Goal: Task Accomplishment & Management: Manage account settings

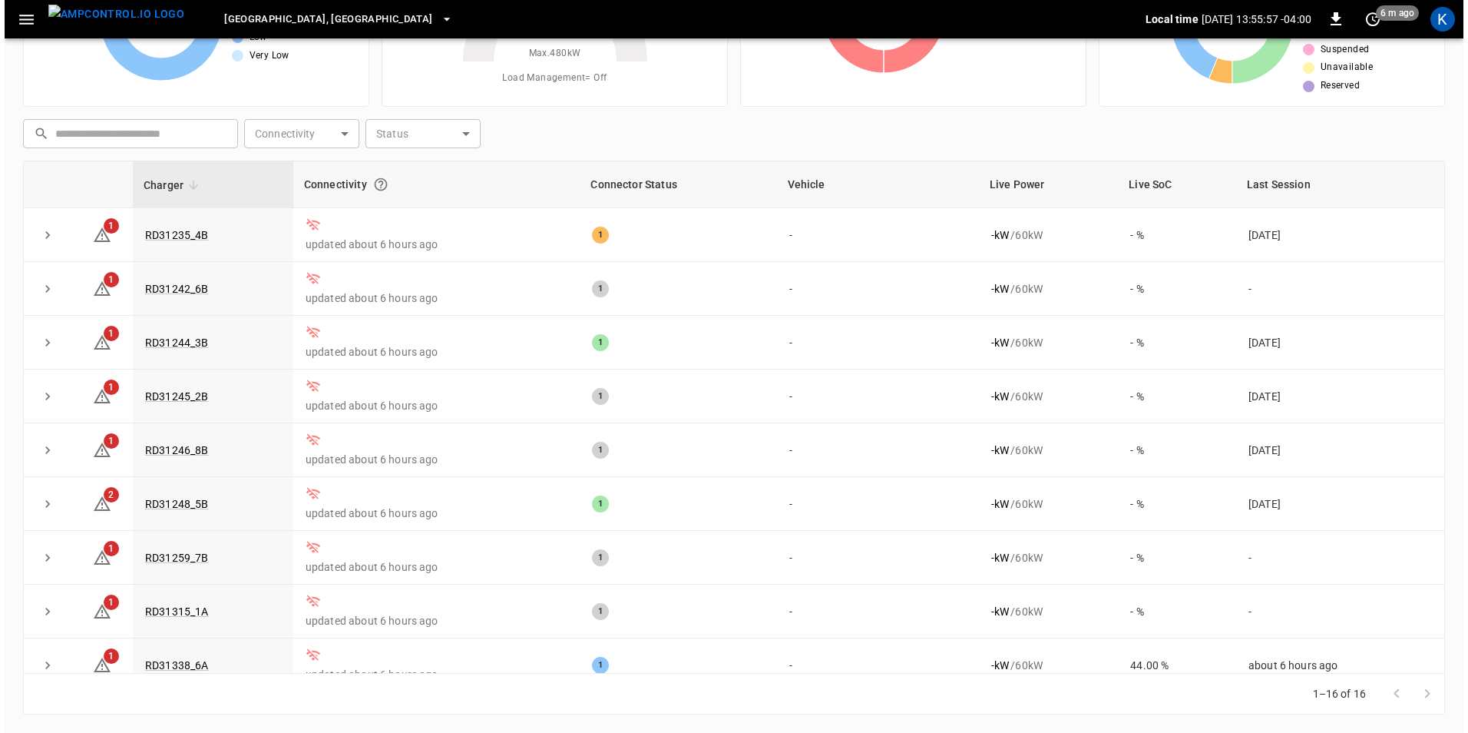
scroll to position [409, 0]
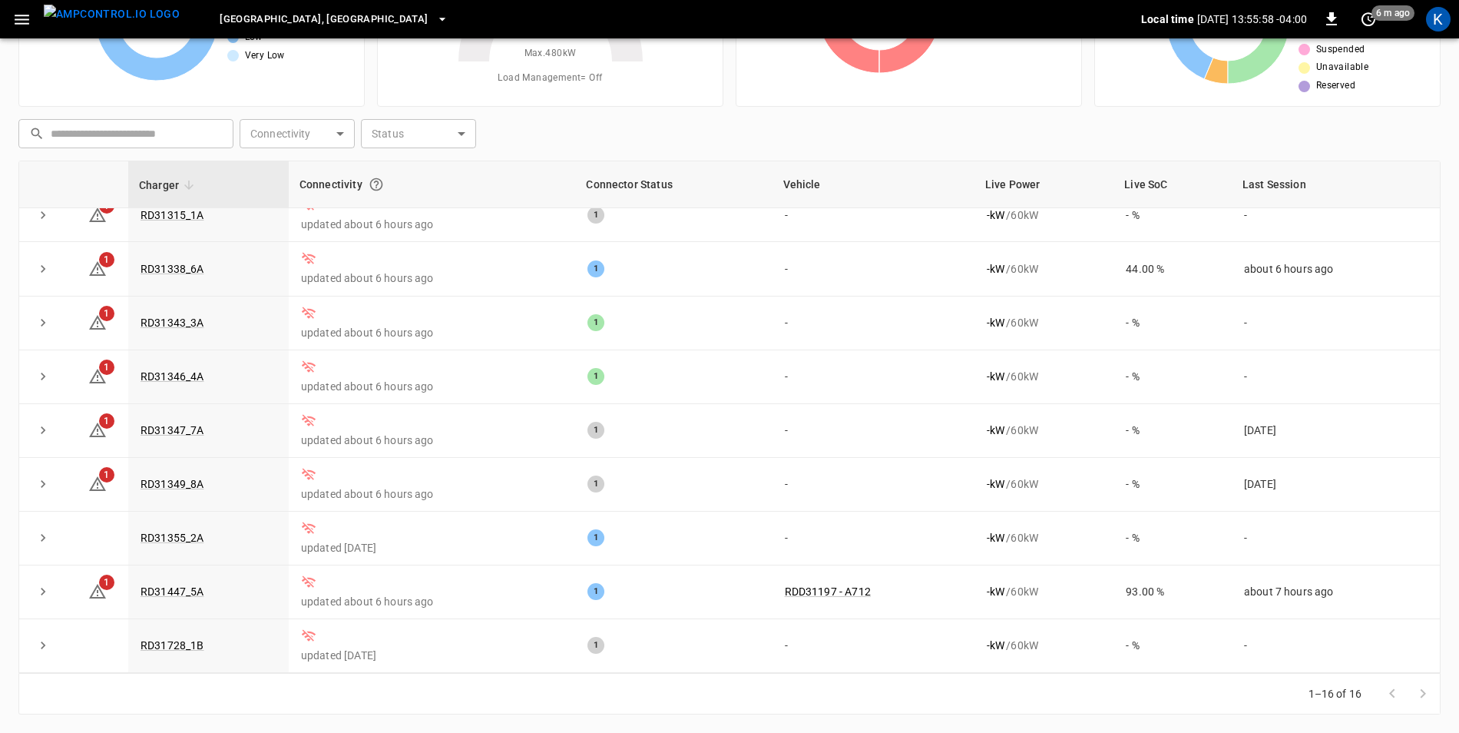
click at [23, 22] on icon "button" at bounding box center [21, 19] width 19 height 19
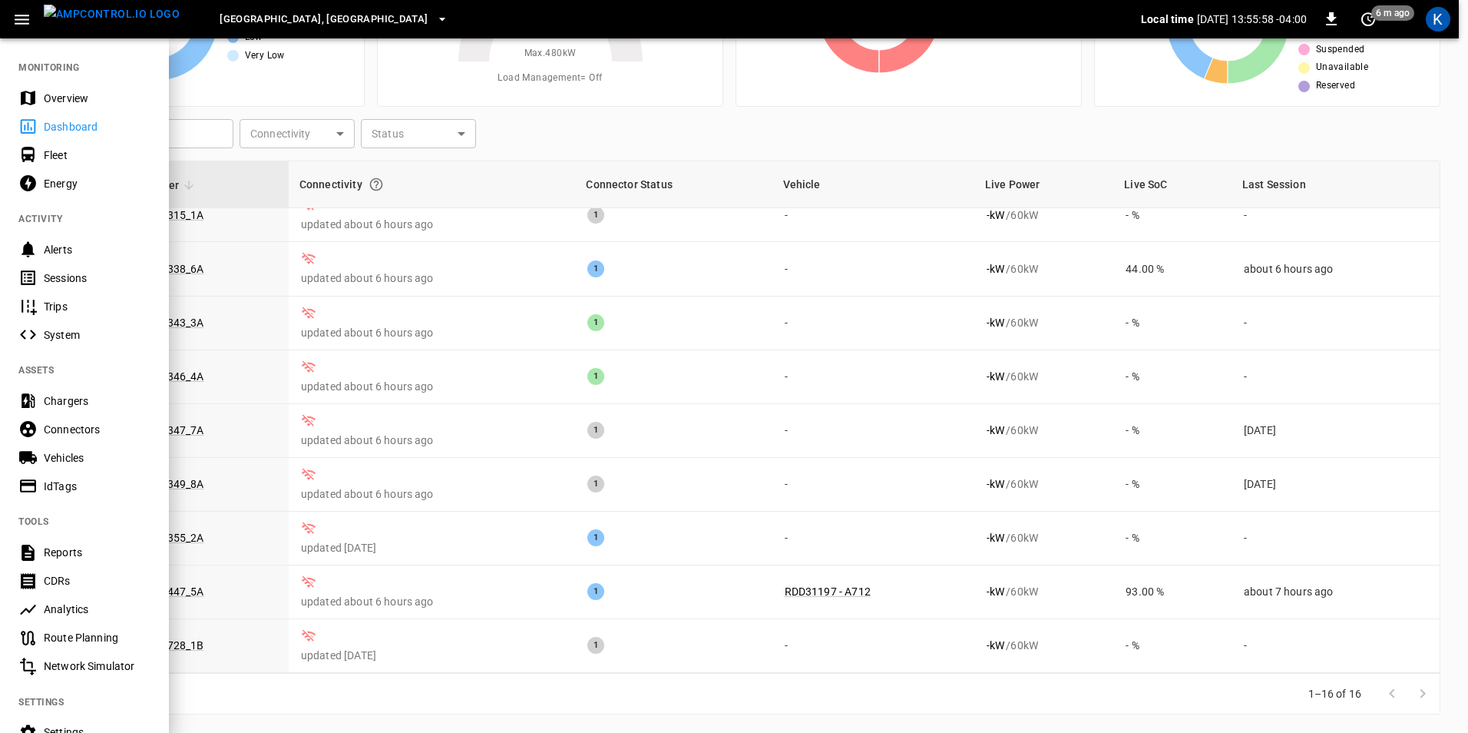
click at [61, 98] on div "Overview" at bounding box center [97, 98] width 107 height 15
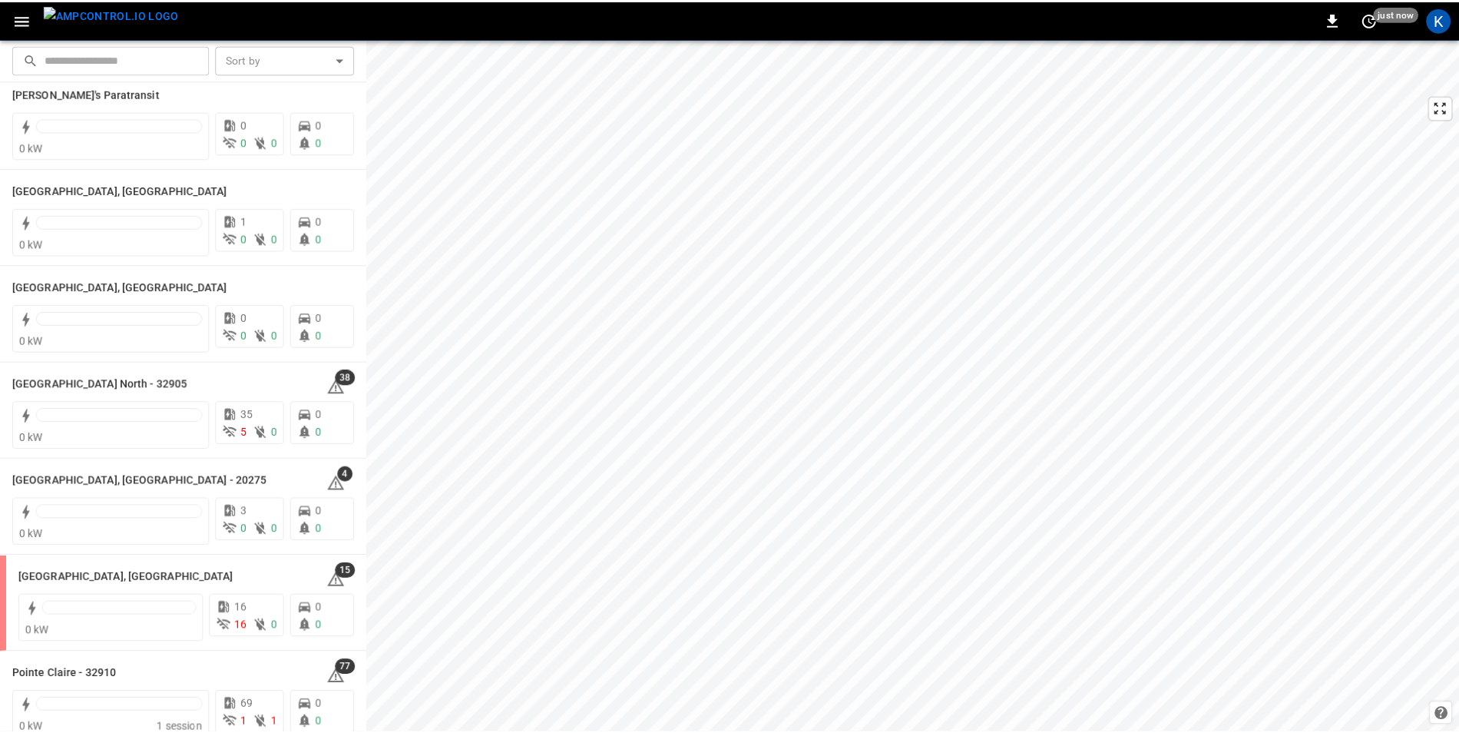
scroll to position [1152, 0]
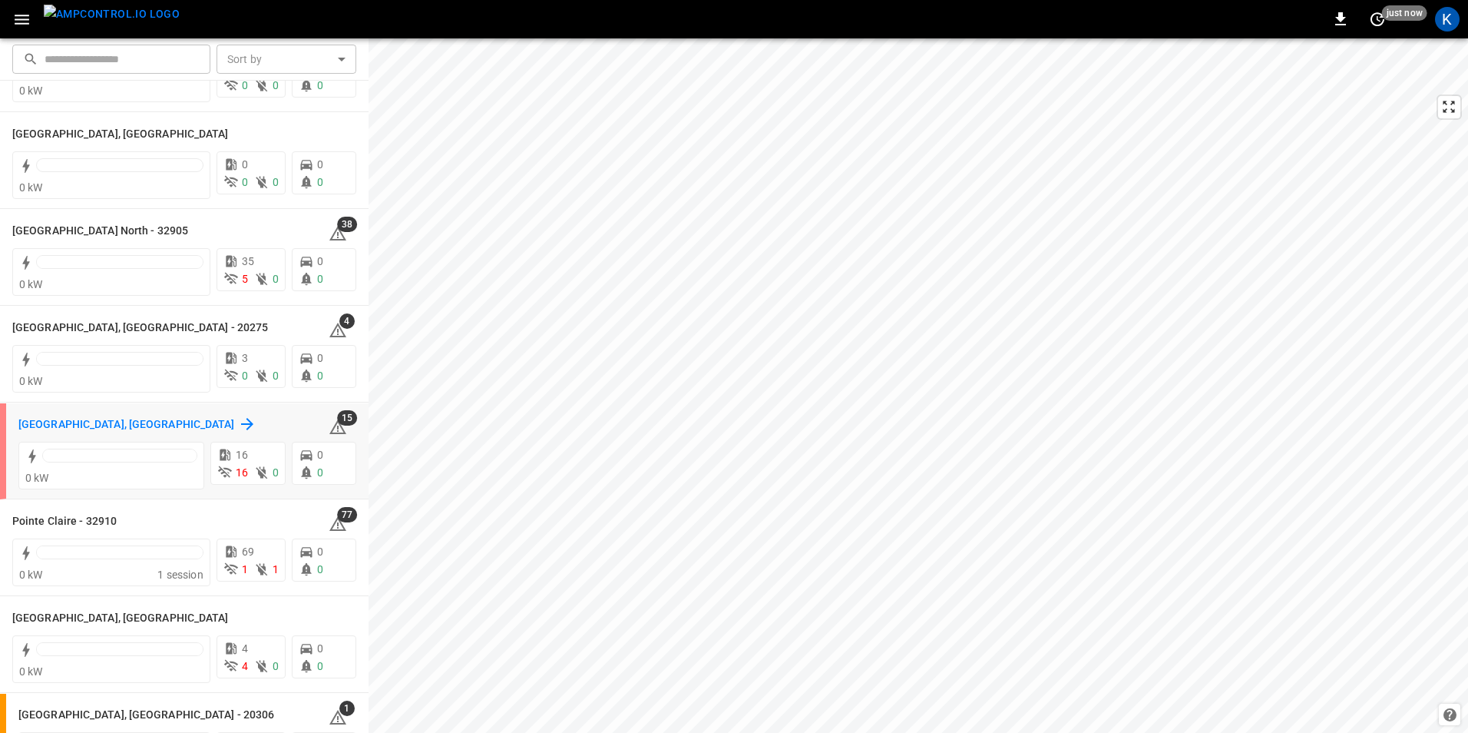
click at [71, 425] on h6 "[GEOGRAPHIC_DATA], [GEOGRAPHIC_DATA]" at bounding box center [126, 424] width 217 height 17
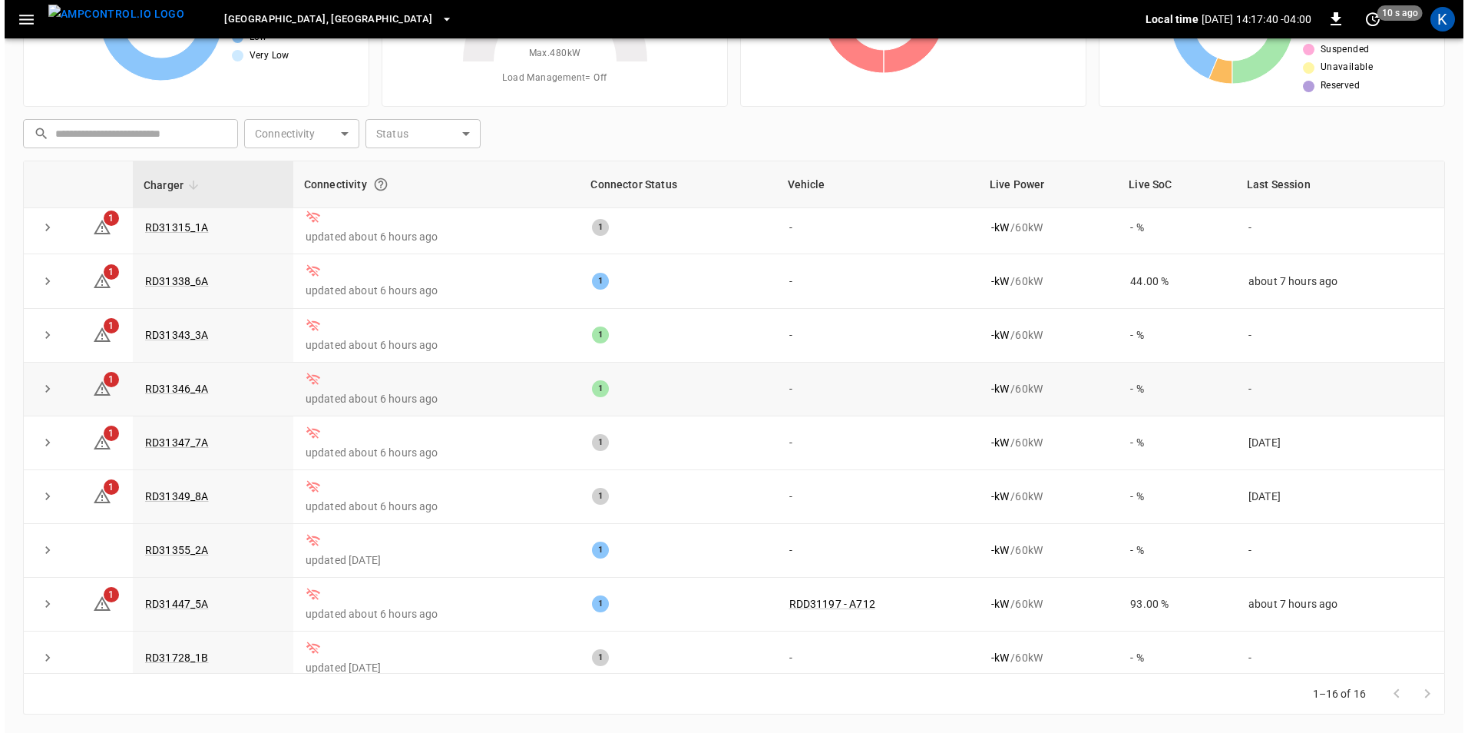
scroll to position [409, 0]
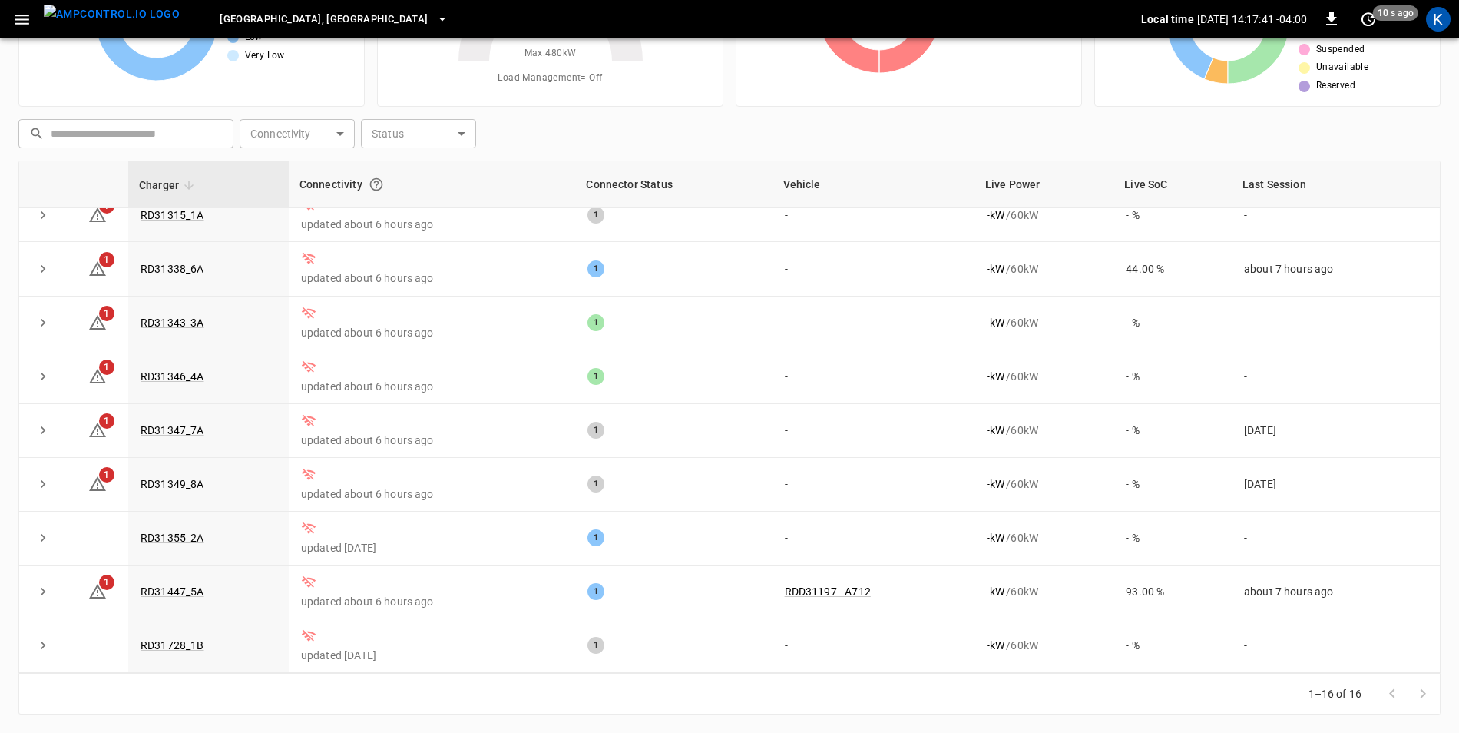
click at [247, 22] on span "[GEOGRAPHIC_DATA], [GEOGRAPHIC_DATA]" at bounding box center [324, 20] width 208 height 18
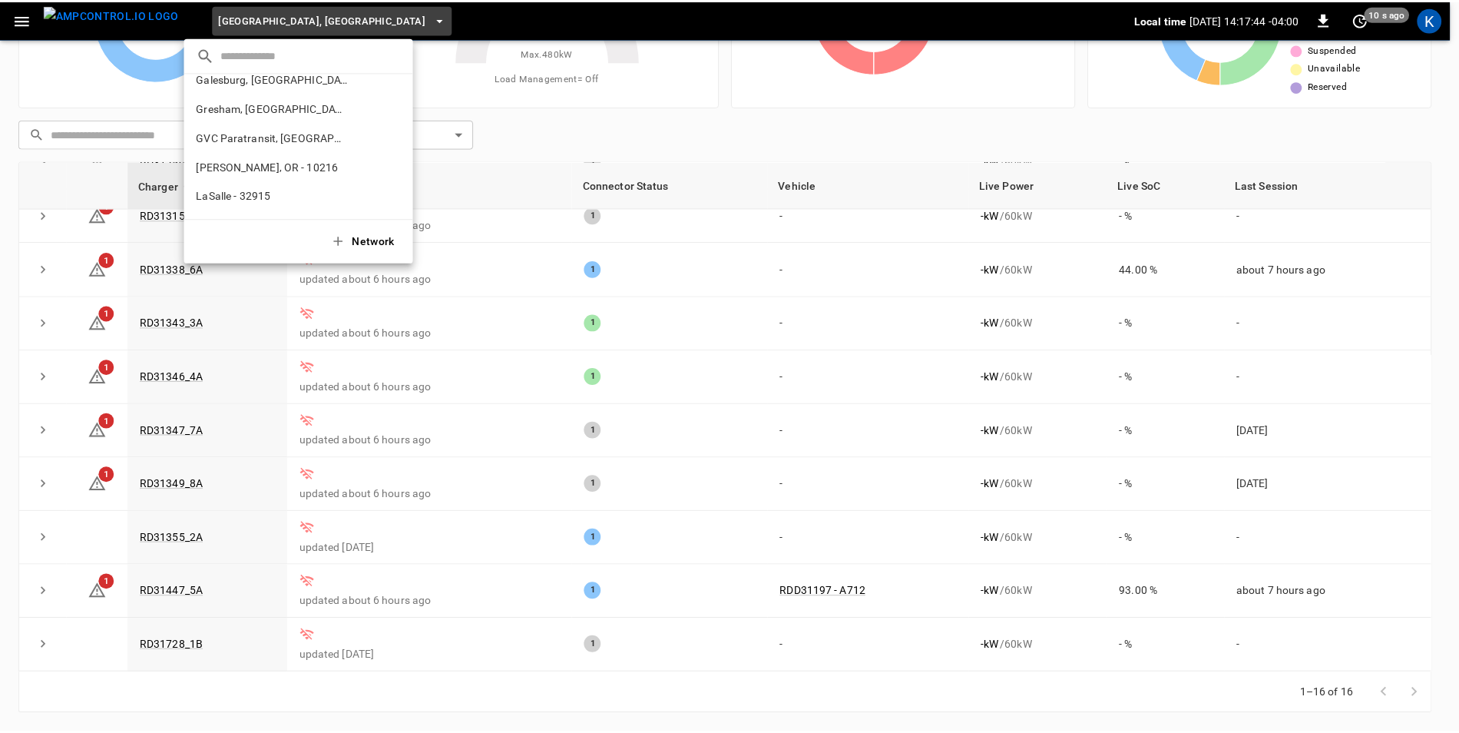
scroll to position [155, 0]
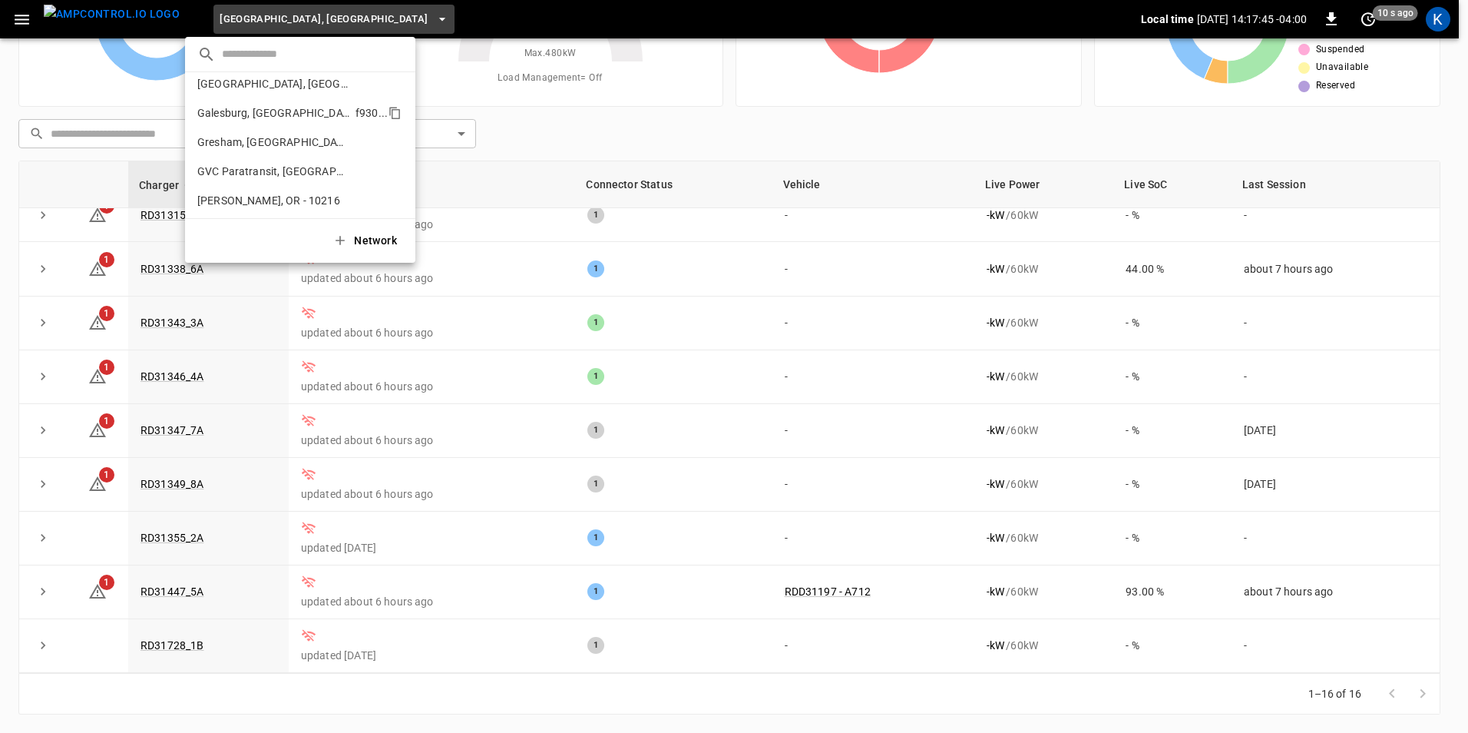
click at [253, 112] on p "Galesburg, [GEOGRAPHIC_DATA]" at bounding box center [273, 112] width 152 height 15
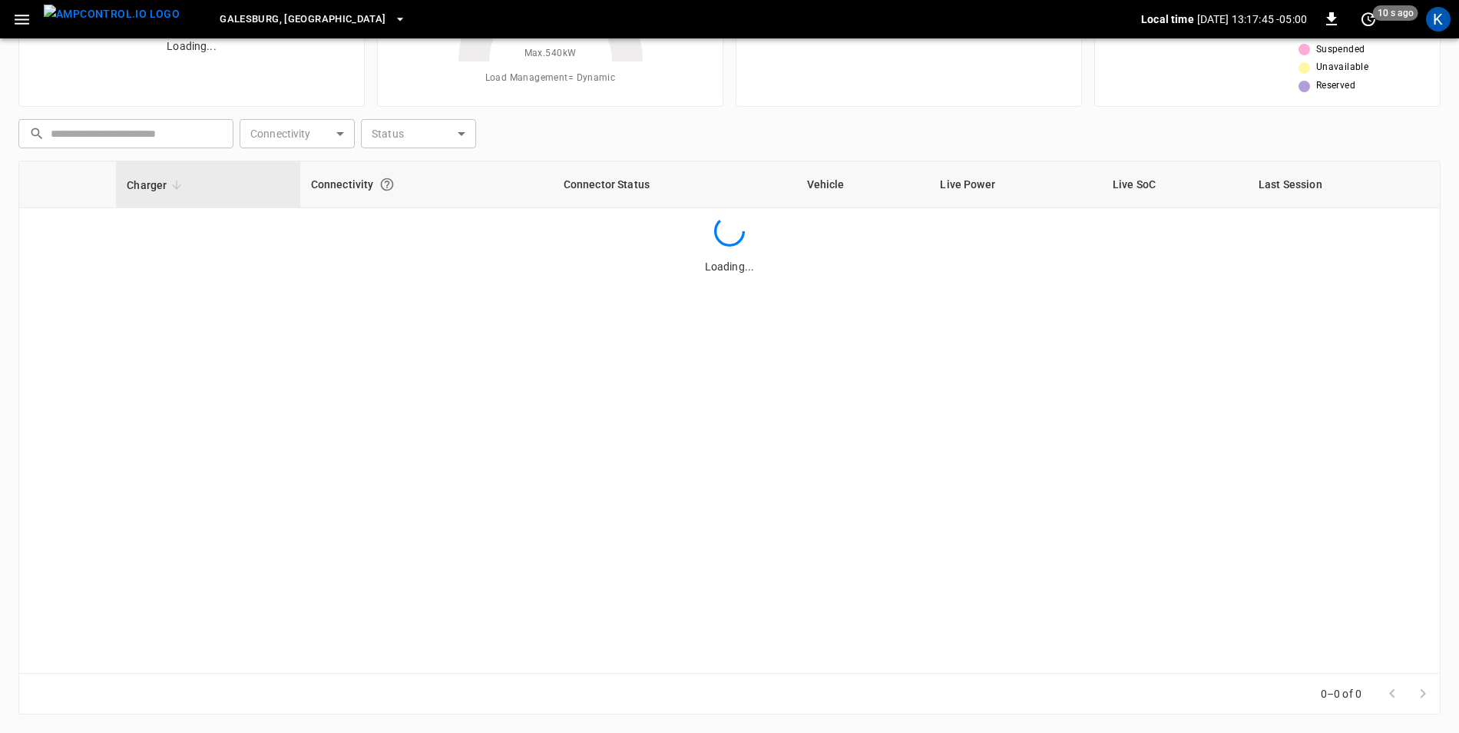
scroll to position [0, 0]
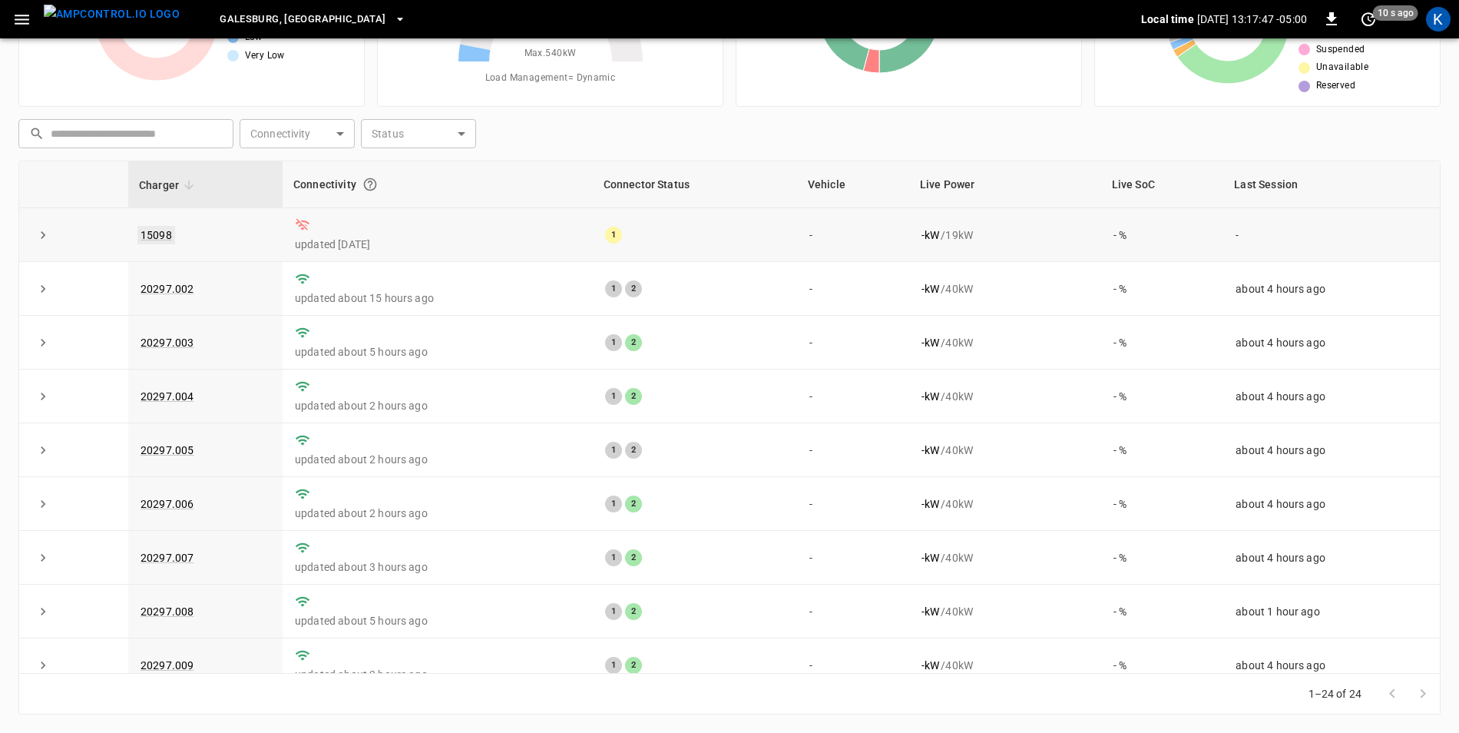
click at [162, 237] on link "15098" at bounding box center [156, 235] width 38 height 18
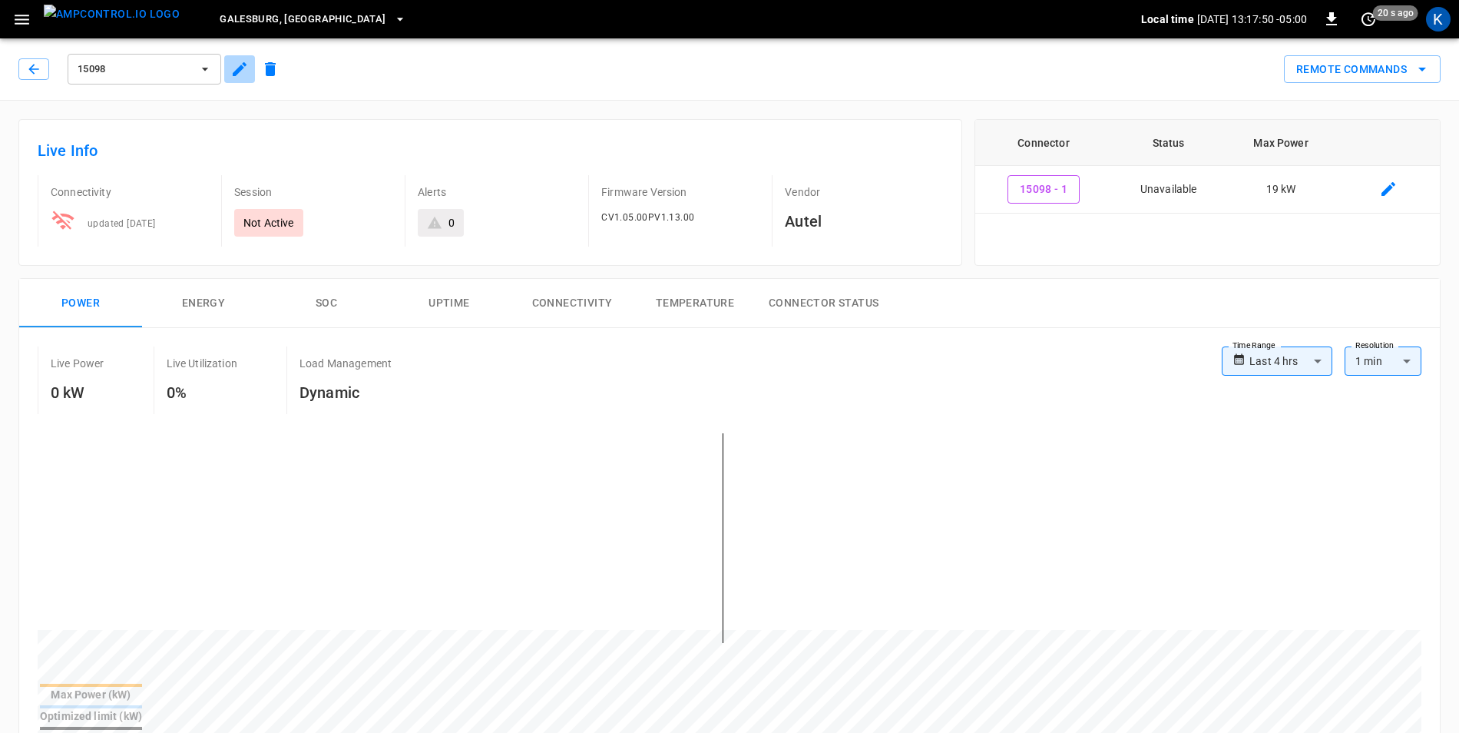
click at [237, 71] on icon "button" at bounding box center [240, 69] width 14 height 14
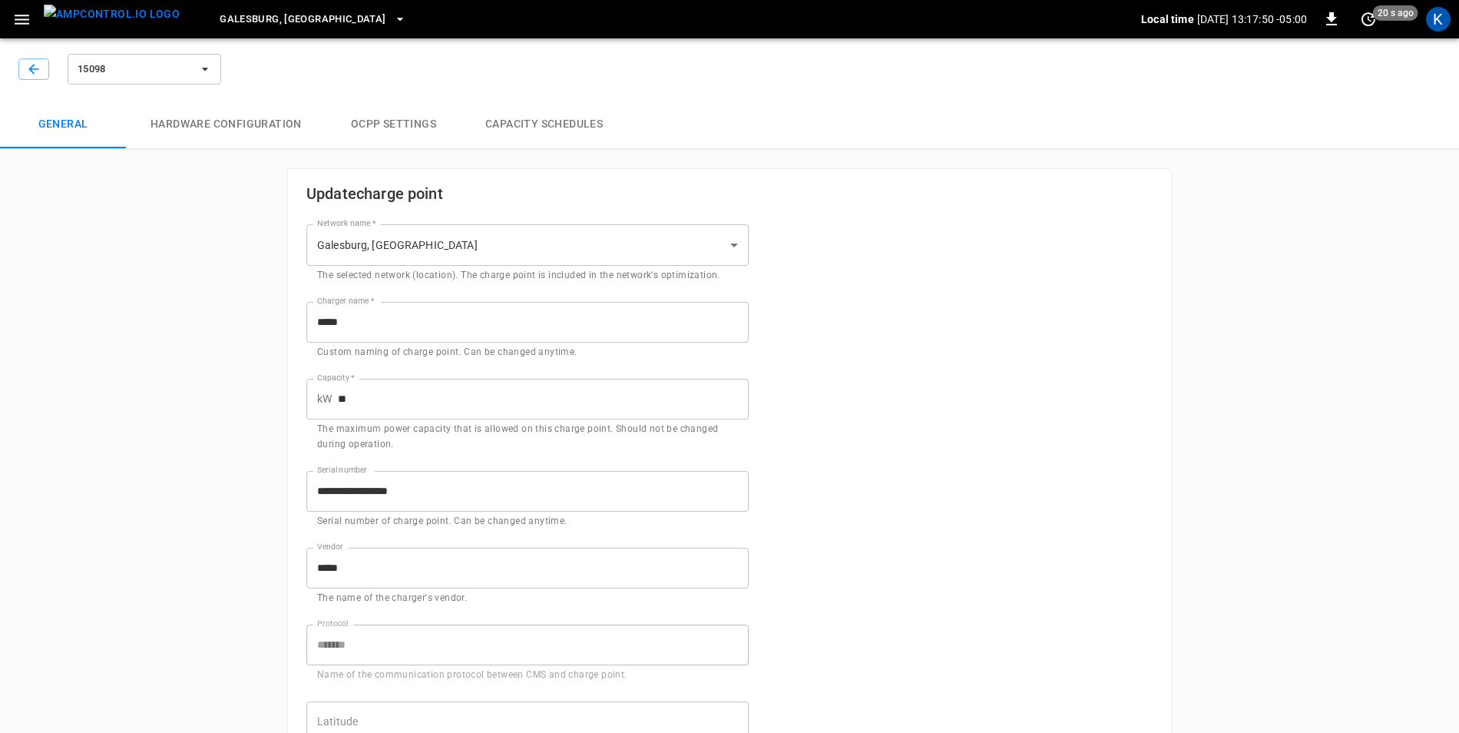
type input "**********"
click at [35, 25] on button "button" at bounding box center [21, 19] width 31 height 28
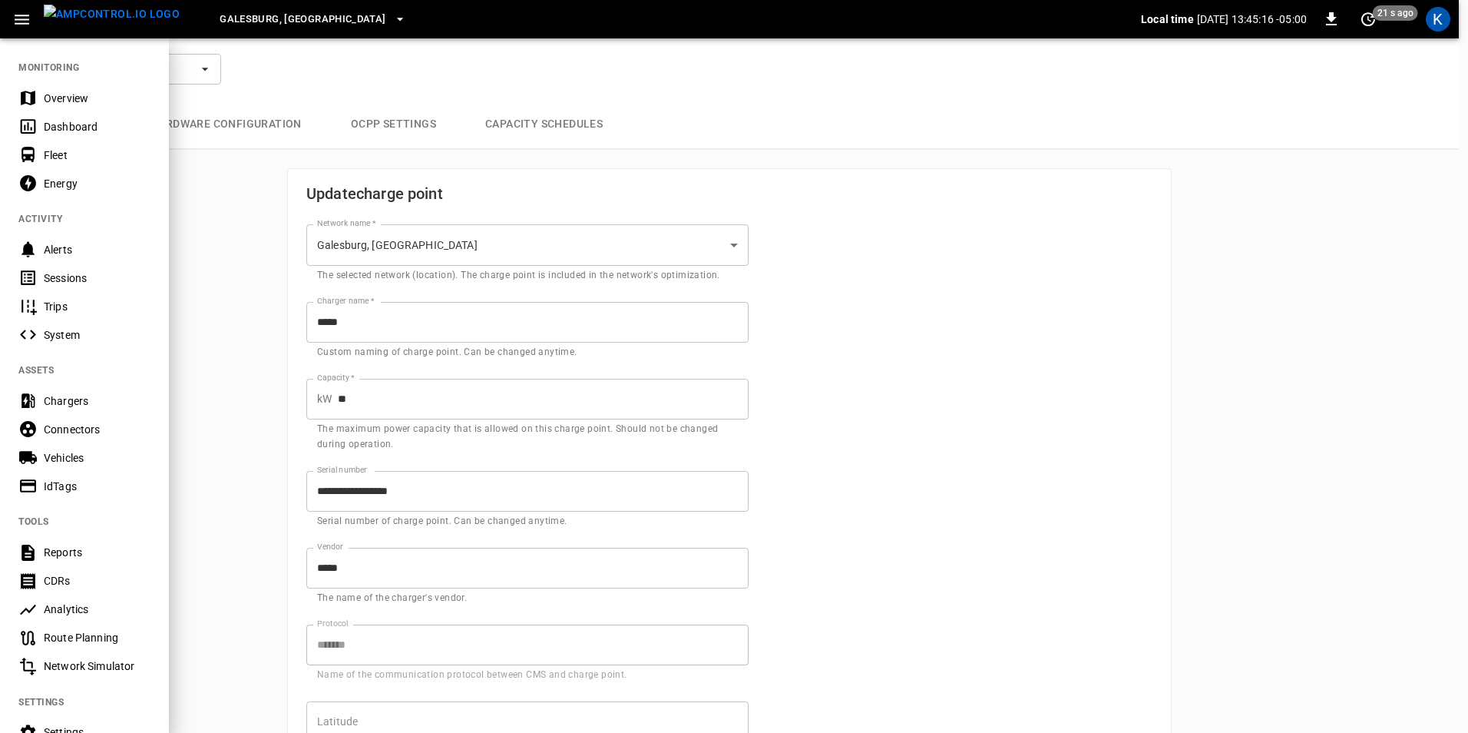
click at [70, 98] on div "Overview" at bounding box center [97, 98] width 107 height 15
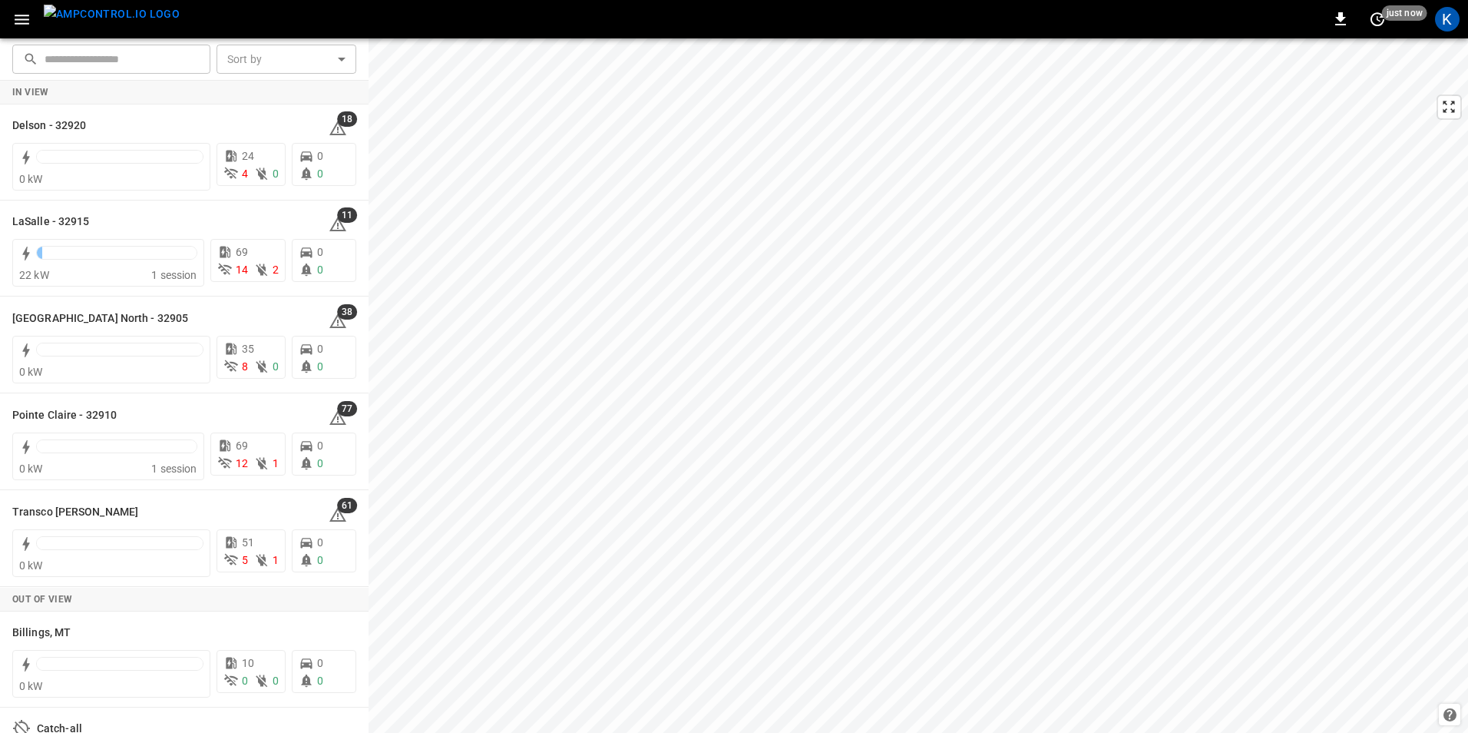
scroll to position [157, 0]
